Goal: Information Seeking & Learning: Learn about a topic

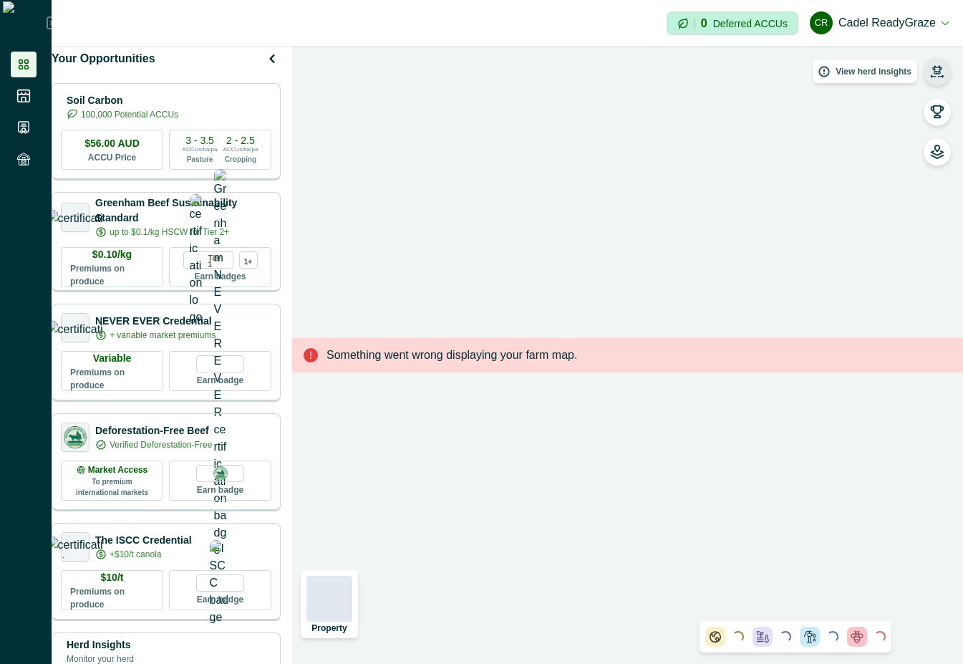
click at [934, 68] on icon "button" at bounding box center [937, 69] width 10 height 9
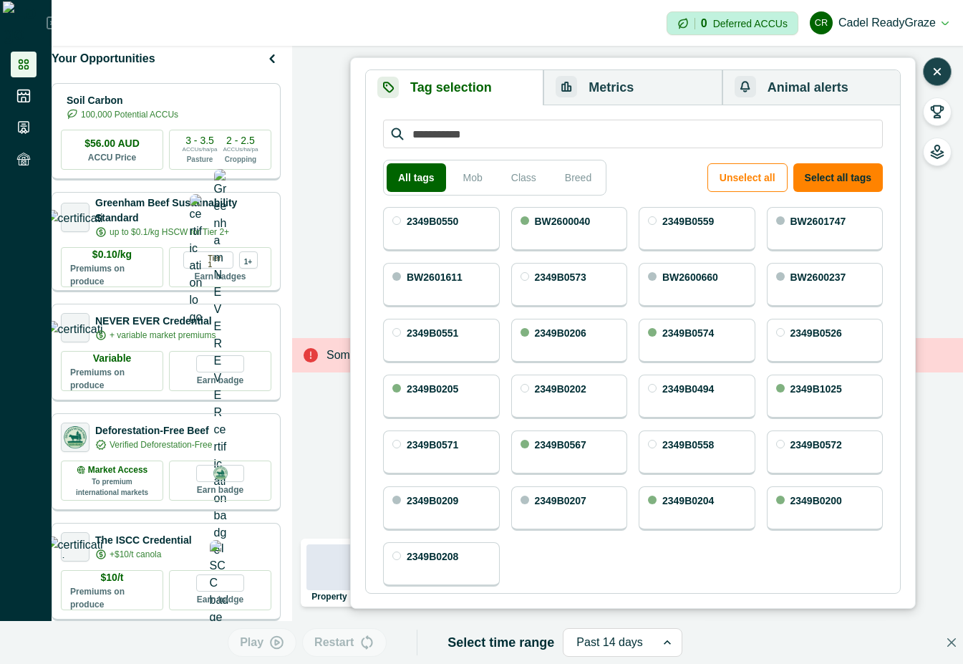
click at [676, 75] on button "Metrics" at bounding box center [632, 87] width 178 height 35
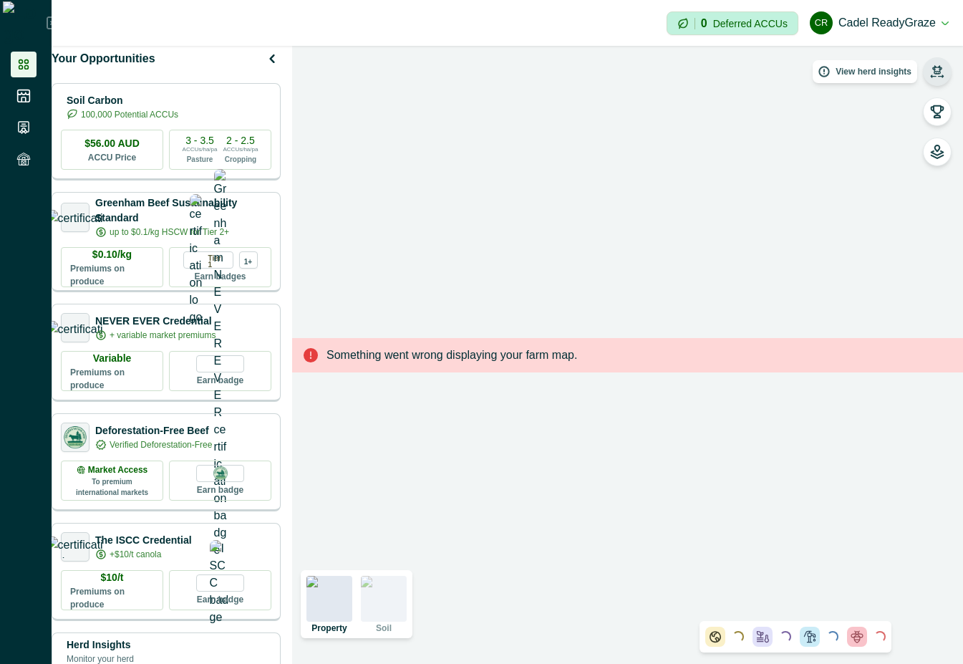
click at [942, 64] on icon "button" at bounding box center [937, 71] width 14 height 14
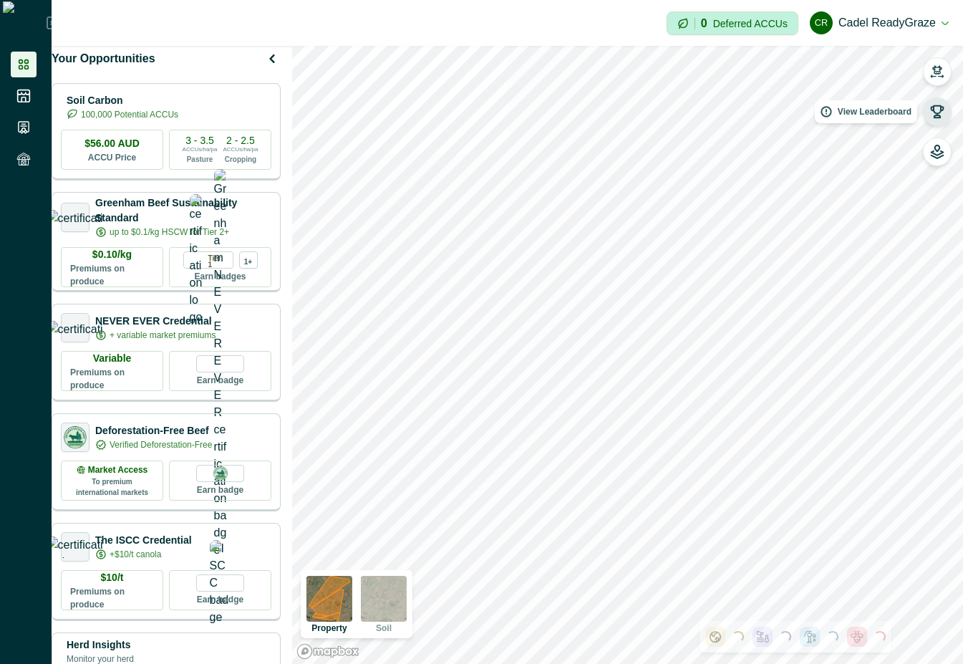
click at [936, 111] on icon "button" at bounding box center [937, 112] width 14 height 14
click at [936, 64] on icon "button" at bounding box center [937, 71] width 14 height 14
click at [939, 64] on icon "button" at bounding box center [937, 71] width 14 height 14
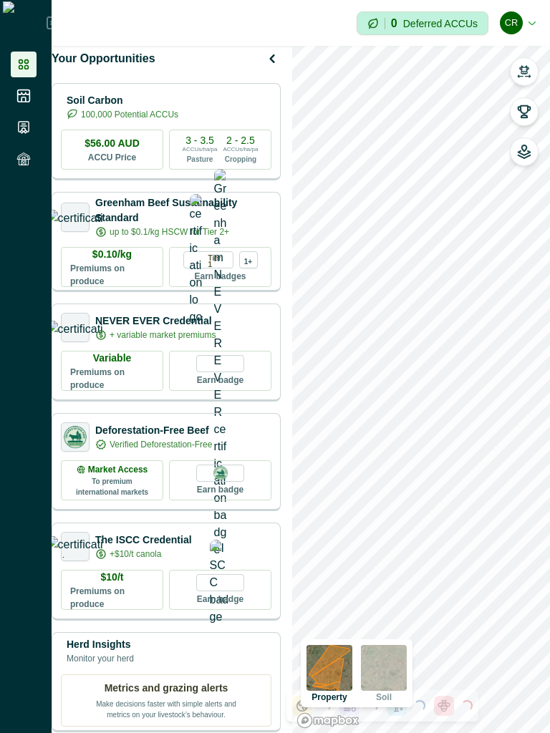
click at [527, 62] on button "button" at bounding box center [524, 71] width 29 height 29
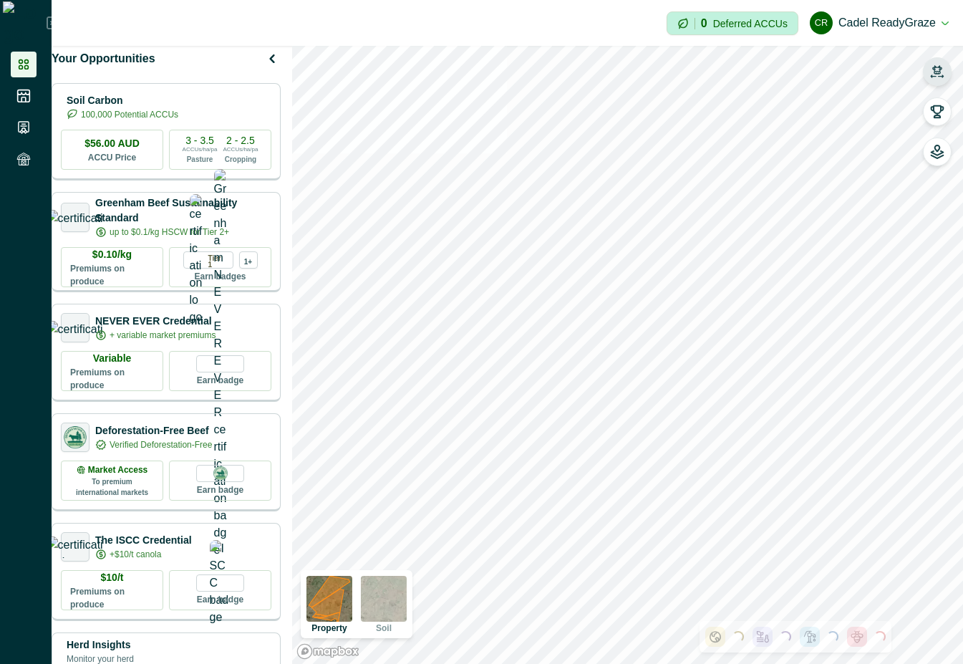
click at [934, 68] on icon "button" at bounding box center [937, 71] width 14 height 14
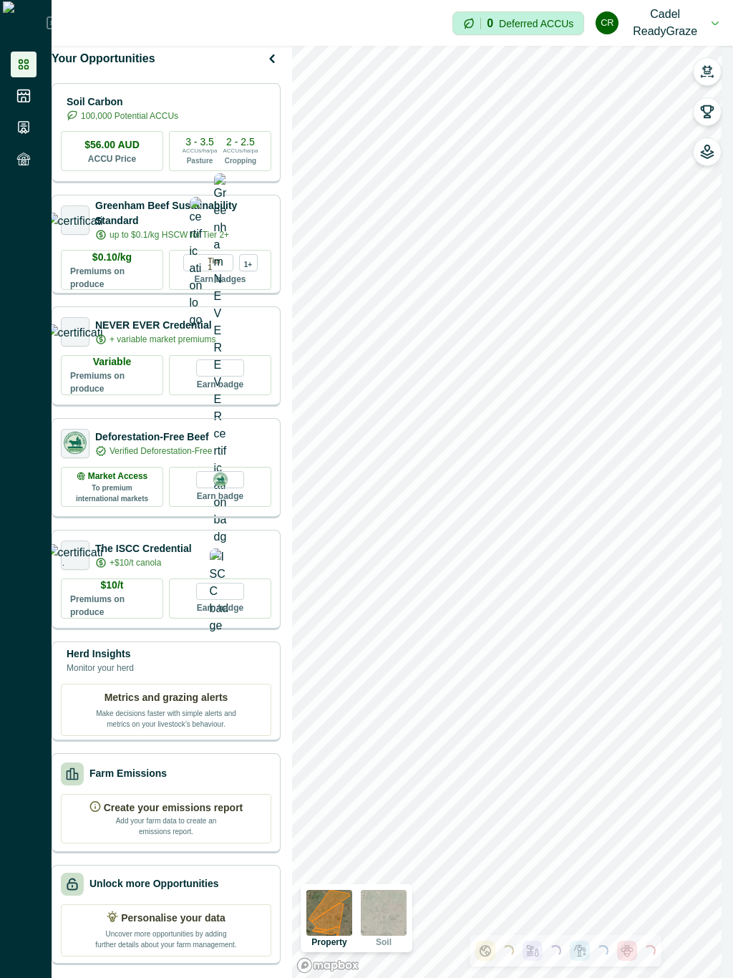
click at [708, 67] on icon "button" at bounding box center [707, 69] width 10 height 9
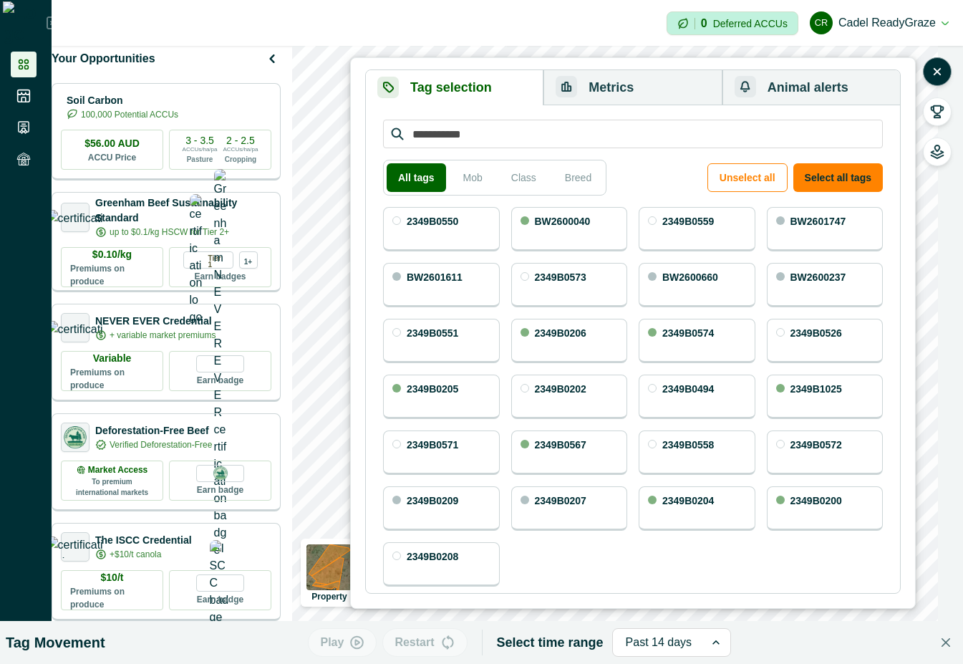
click at [602, 88] on button "Metrics" at bounding box center [632, 87] width 178 height 35
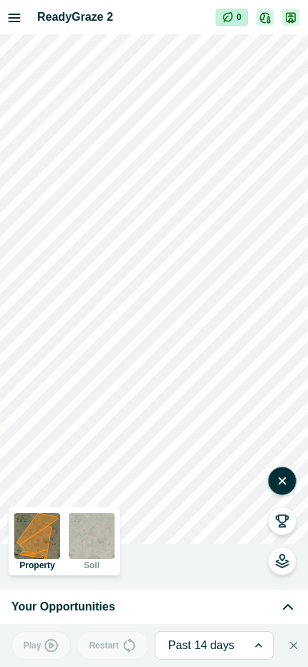
click at [286, 483] on icon "button" at bounding box center [282, 481] width 14 height 14
click at [281, 480] on icon "button" at bounding box center [282, 481] width 14 height 14
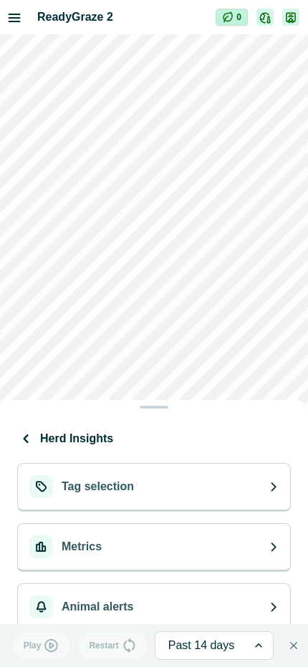
click at [270, 485] on icon at bounding box center [273, 487] width 10 height 10
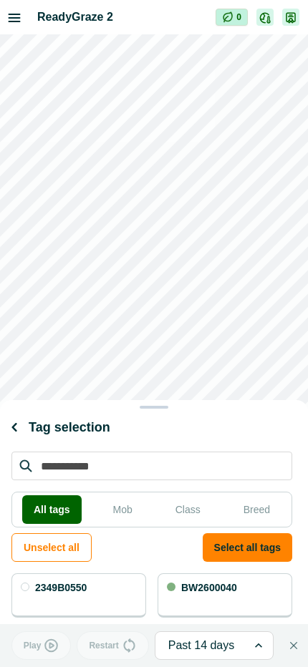
click at [16, 426] on icon "button" at bounding box center [14, 427] width 17 height 17
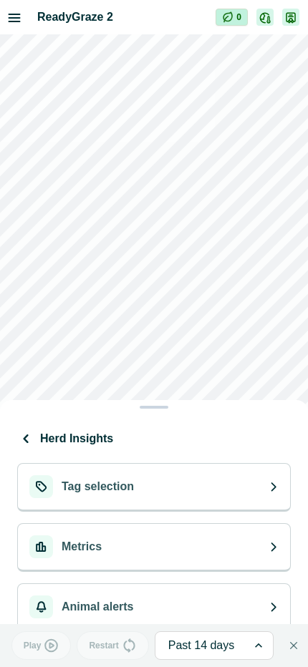
click at [215, 551] on button "Metrics" at bounding box center [154, 547] width 274 height 49
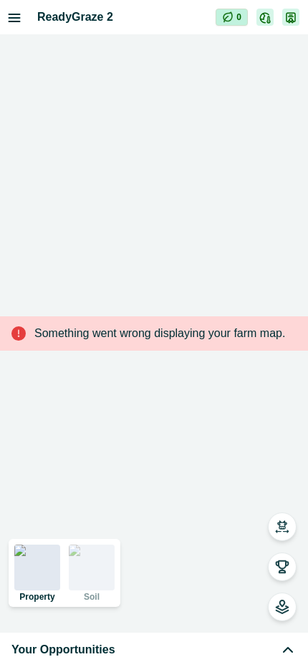
click at [285, 529] on icon "button" at bounding box center [282, 525] width 10 height 9
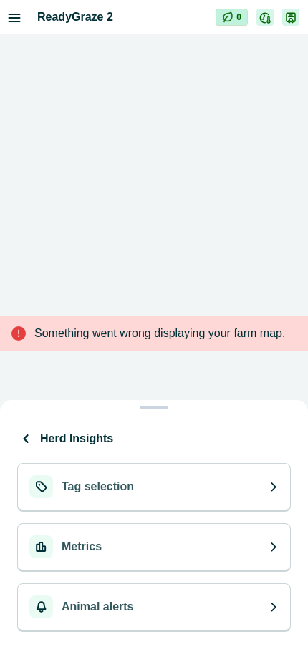
click at [159, 556] on button "Metrics" at bounding box center [154, 547] width 274 height 49
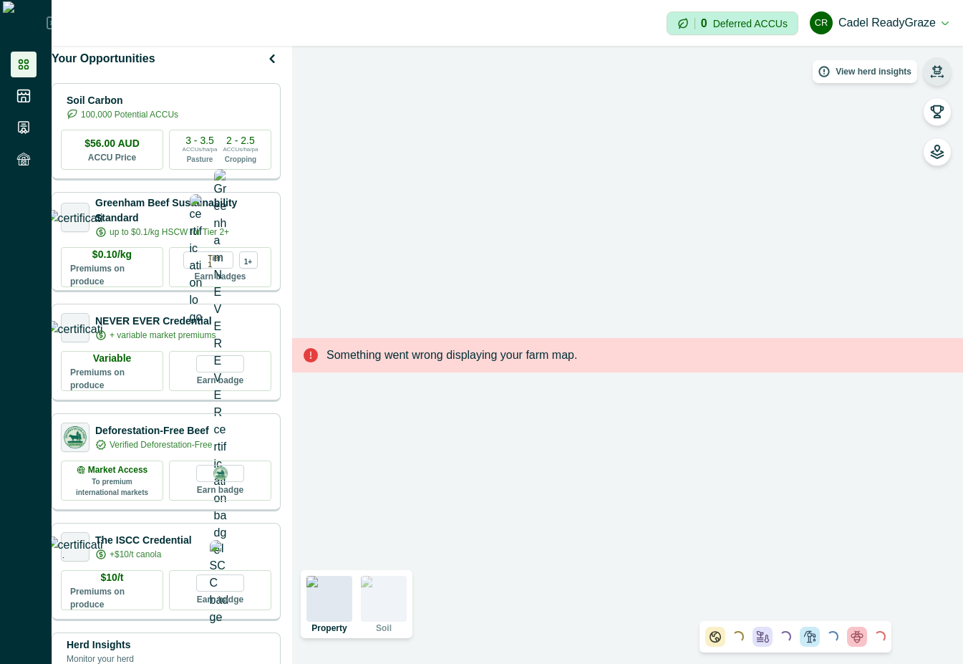
click at [931, 68] on icon "button" at bounding box center [937, 71] width 14 height 14
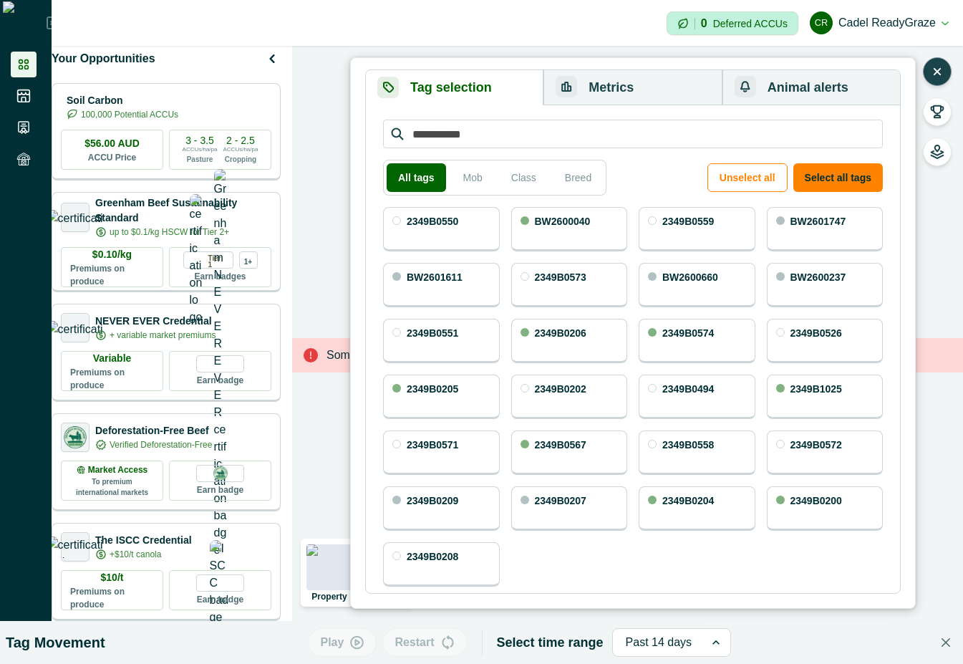
click at [548, 73] on button "Metrics" at bounding box center [632, 87] width 178 height 35
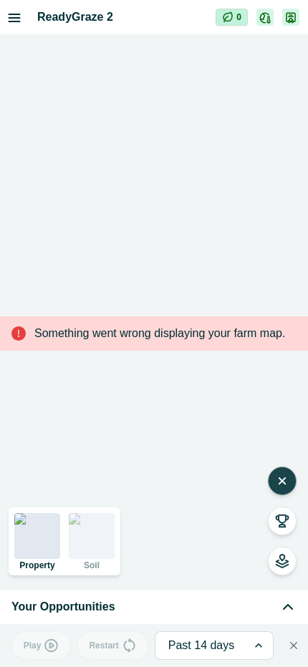
click at [277, 488] on icon "button" at bounding box center [282, 481] width 14 height 14
click at [276, 488] on icon "button" at bounding box center [282, 481] width 14 height 14
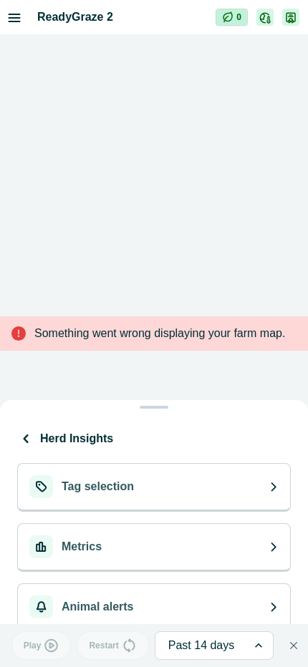
click at [243, 567] on button "Metrics" at bounding box center [154, 547] width 274 height 49
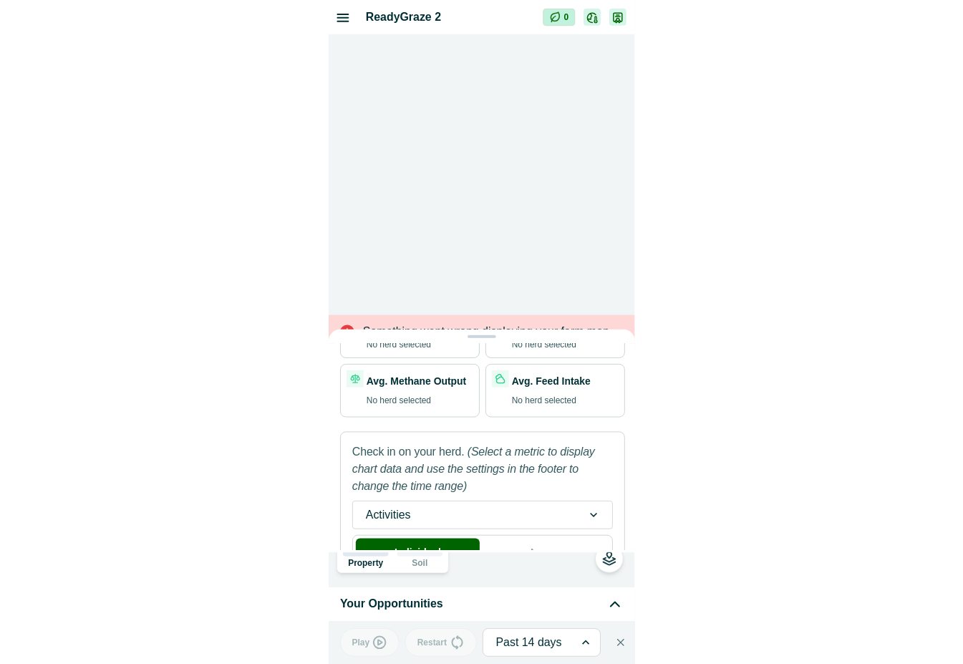
scroll to position [162, 0]
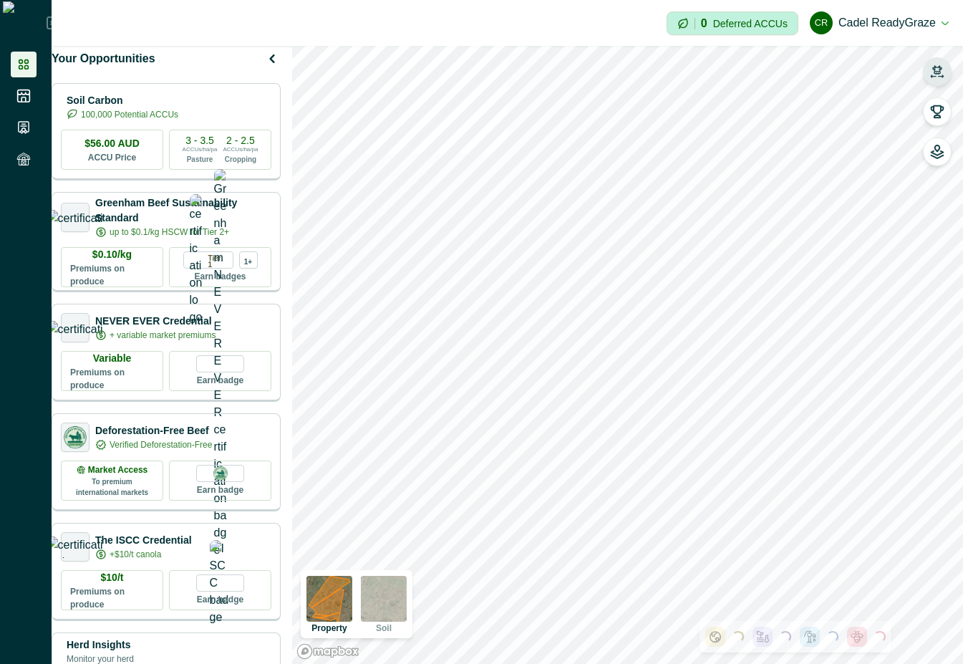
click at [936, 72] on icon "button" at bounding box center [937, 69] width 10 height 9
click at [934, 74] on icon "button" at bounding box center [937, 69] width 10 height 9
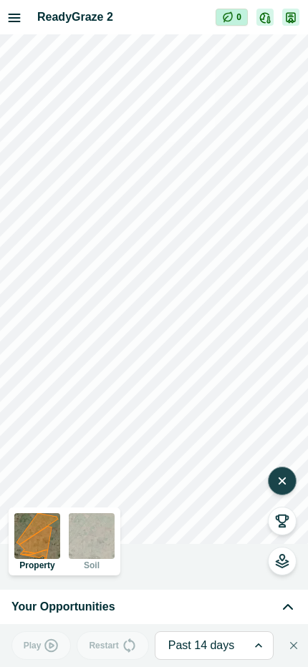
click at [277, 482] on icon "button" at bounding box center [282, 481] width 14 height 14
click at [235, 611] on div "Your Opportunities" at bounding box center [153, 607] width 285 height 17
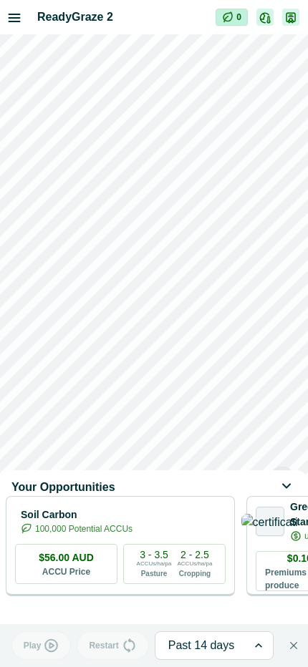
click at [295, 489] on icon at bounding box center [287, 487] width 17 height 17
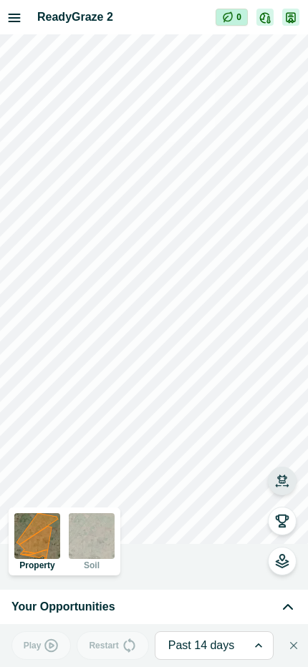
click at [286, 479] on icon "button" at bounding box center [282, 479] width 10 height 9
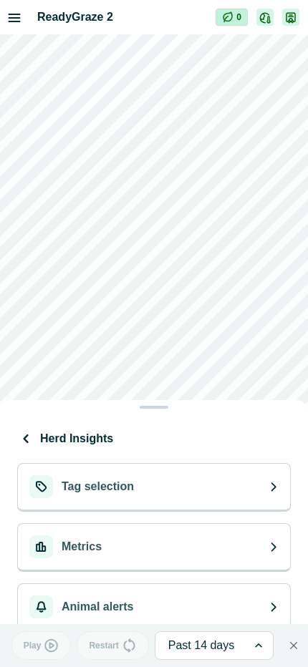
click at [228, 487] on button "Tag selection" at bounding box center [154, 487] width 274 height 49
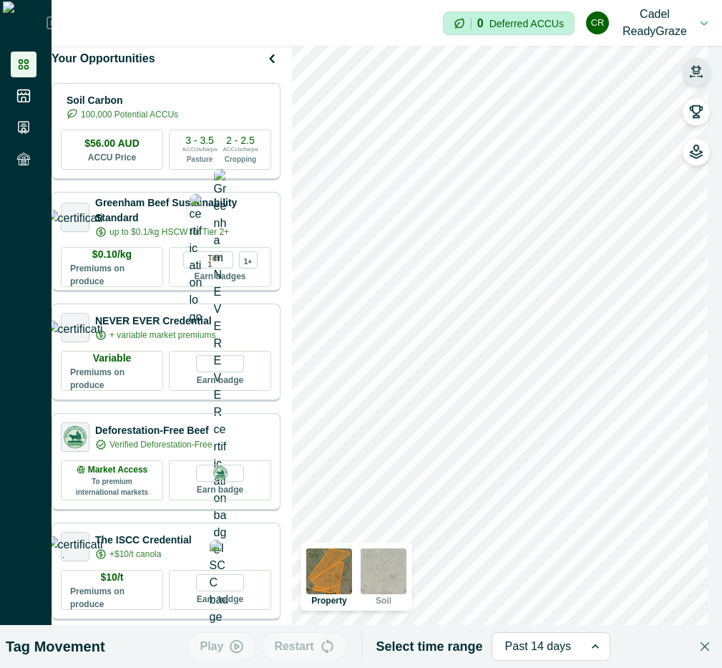
click at [694, 72] on icon "button" at bounding box center [696, 71] width 14 height 14
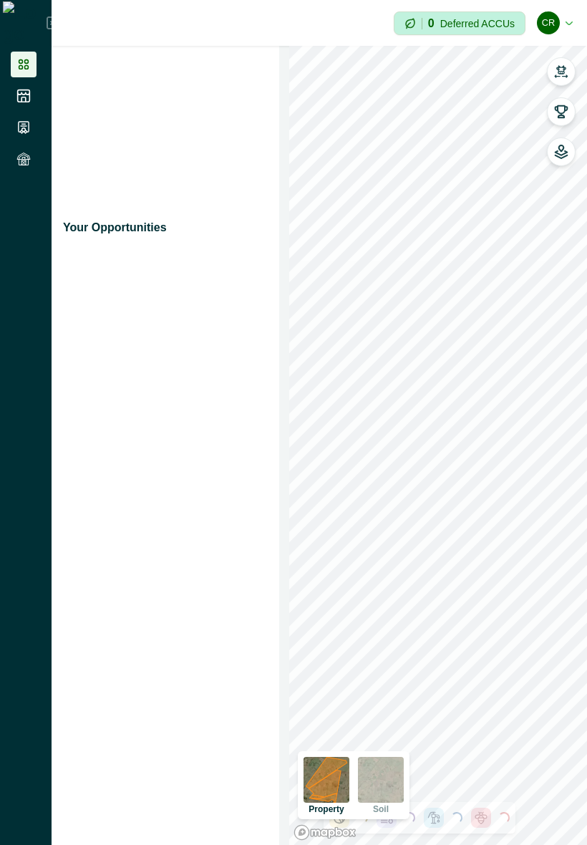
click at [564, 73] on icon "button" at bounding box center [561, 69] width 10 height 9
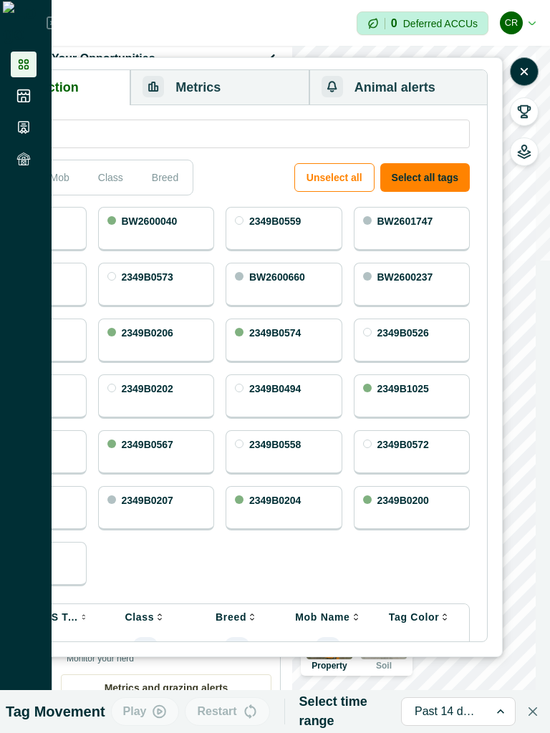
click at [533, 69] on button "button" at bounding box center [524, 71] width 29 height 29
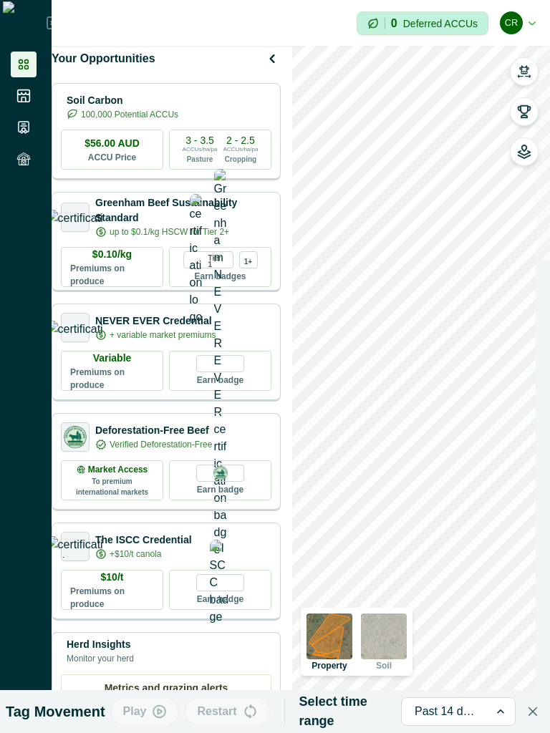
click at [533, 69] on button "button" at bounding box center [524, 71] width 29 height 29
